Goal: Use online tool/utility: Utilize a website feature to perform a specific function

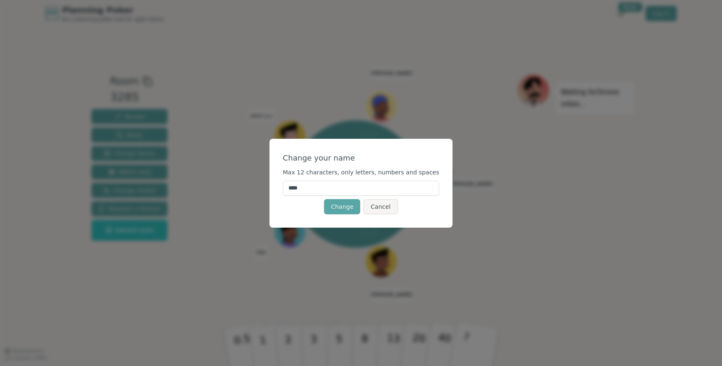
click at [318, 189] on input "****" at bounding box center [361, 188] width 156 height 15
type input "*"
type input "******"
click button "Change" at bounding box center [342, 206] width 36 height 15
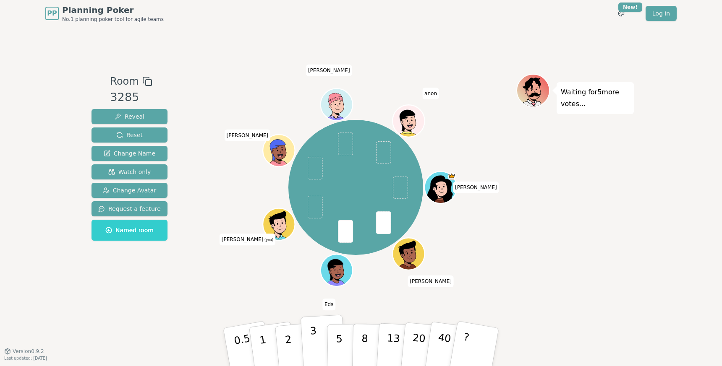
click at [312, 336] on p "3" at bounding box center [314, 348] width 9 height 46
click at [342, 342] on button "5" at bounding box center [348, 347] width 43 height 64
click at [314, 350] on p "3" at bounding box center [314, 348] width 9 height 46
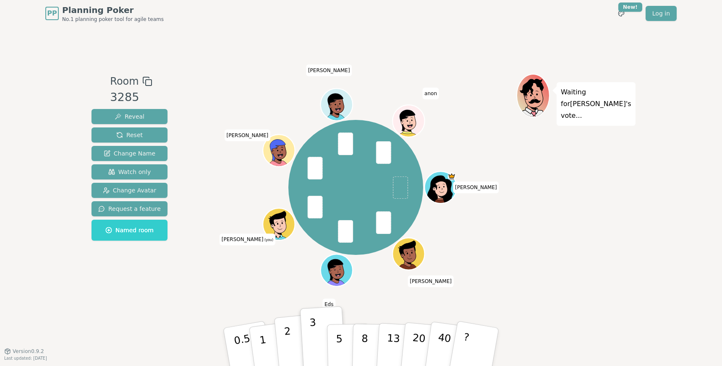
click at [285, 349] on button "2" at bounding box center [298, 347] width 48 height 67
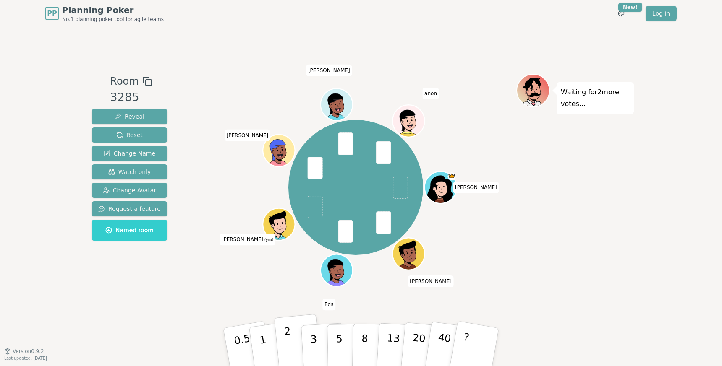
click at [289, 344] on p "2" at bounding box center [289, 349] width 11 height 46
click at [242, 351] on p "0.5" at bounding box center [243, 347] width 23 height 47
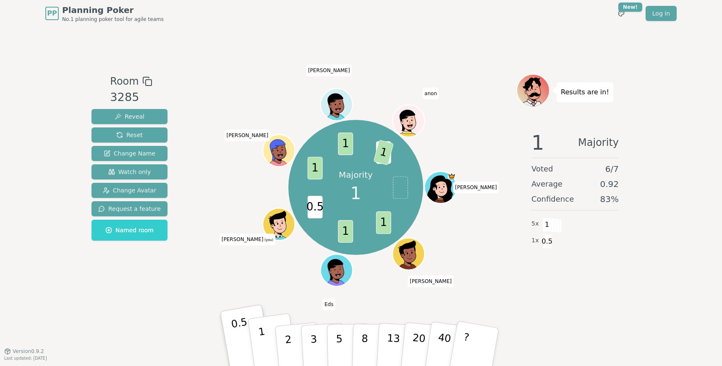
click at [263, 347] on p "1" at bounding box center [264, 349] width 13 height 46
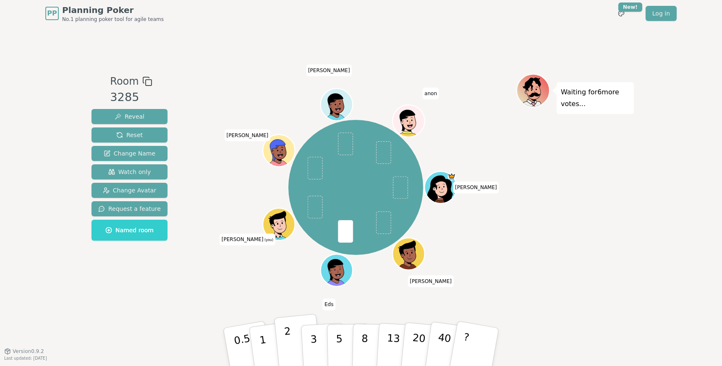
click at [289, 343] on p "2" at bounding box center [289, 349] width 11 height 46
click at [293, 337] on button "2" at bounding box center [298, 347] width 48 height 67
